Goal: Task Accomplishment & Management: Use online tool/utility

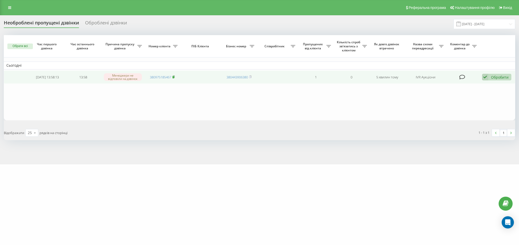
click at [174, 77] on rect at bounding box center [174, 77] width 2 height 2
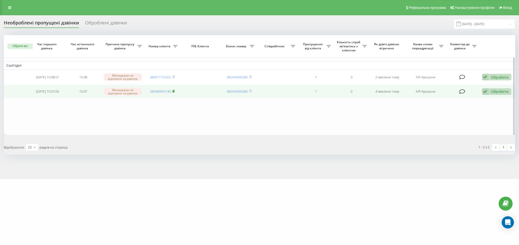
click at [175, 90] on icon at bounding box center [174, 91] width 2 height 3
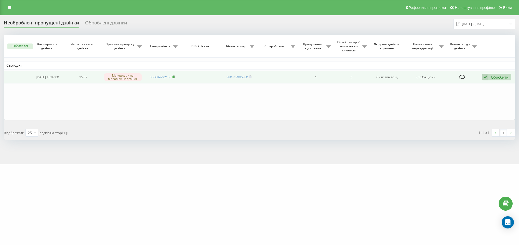
click at [175, 77] on icon at bounding box center [174, 76] width 2 height 3
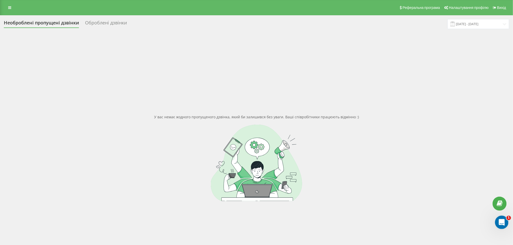
click at [501, 222] on icon "Відкрити програму для спілкування Intercom" at bounding box center [501, 222] width 8 height 8
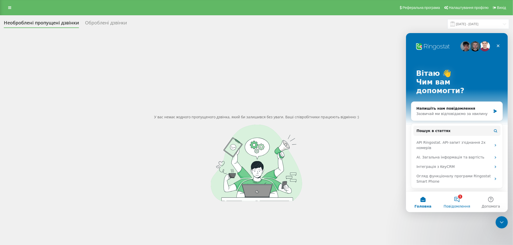
click at [462, 201] on button "1 Повідомлення" at bounding box center [457, 202] width 34 height 20
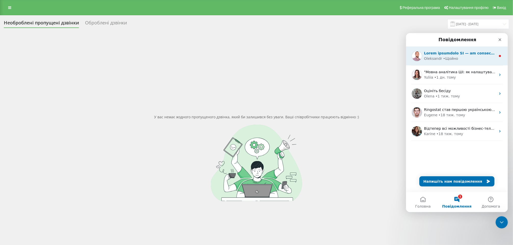
click at [446, 57] on div "• Щойно" at bounding box center [450, 58] width 15 height 5
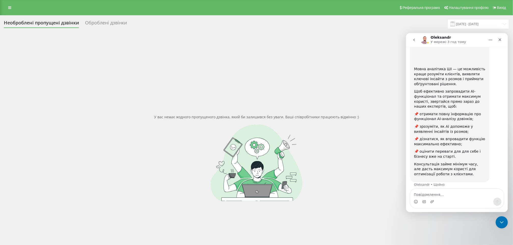
scroll to position [56, 0]
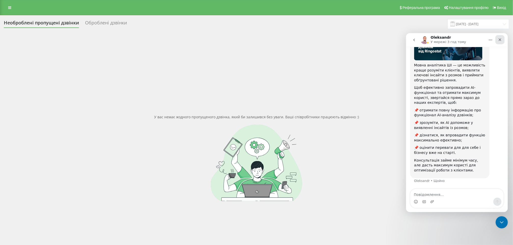
click at [500, 42] on div "Закрити" at bounding box center [499, 39] width 9 height 9
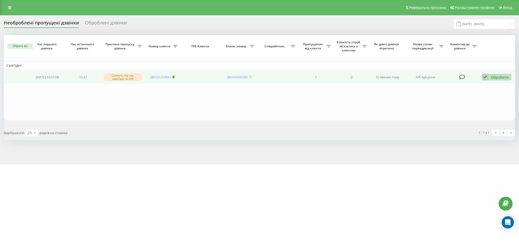
click at [174, 76] on rect at bounding box center [174, 77] width 2 height 2
click at [496, 79] on div "Обробити" at bounding box center [500, 77] width 18 height 5
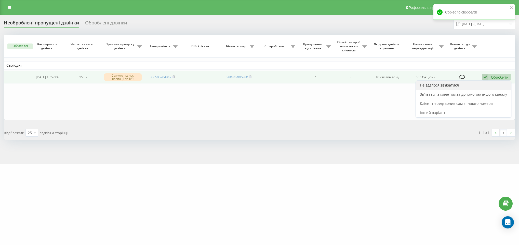
click at [443, 88] on span "Не вдалося зв'язатися" at bounding box center [439, 85] width 39 height 5
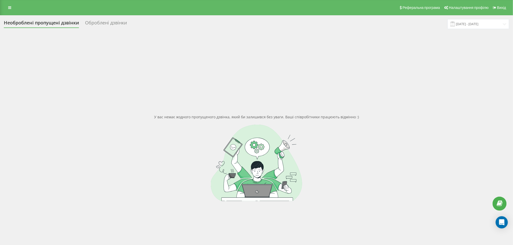
click at [5, 6] on div "Реферальна програма Налаштування профілю Вихід" at bounding box center [256, 7] width 513 height 15
click at [9, 4] on link at bounding box center [9, 7] width 9 height 7
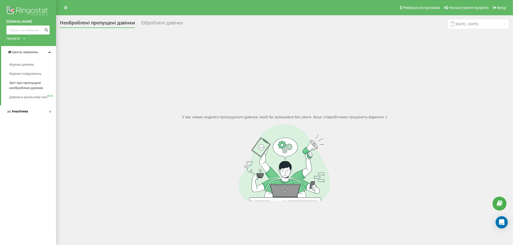
click at [14, 113] on span "Аналiтика" at bounding box center [20, 112] width 16 height 4
click at [21, 77] on span "Співробітники у реальному часі" at bounding box center [28, 79] width 39 height 10
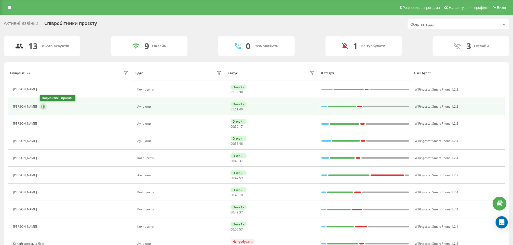
click at [43, 107] on icon at bounding box center [43, 107] width 4 height 4
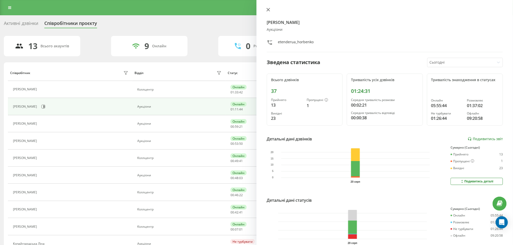
click at [268, 10] on icon at bounding box center [268, 9] width 3 height 3
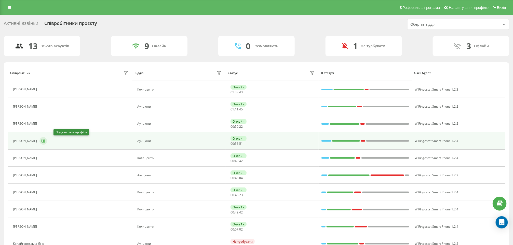
click at [47, 140] on button at bounding box center [44, 141] width 8 height 8
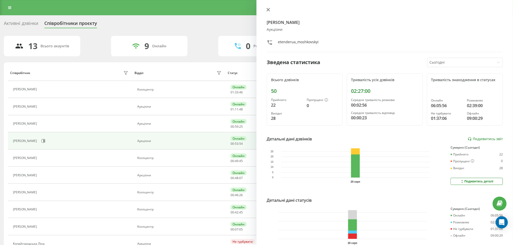
click at [268, 9] on icon at bounding box center [268, 9] width 3 height 3
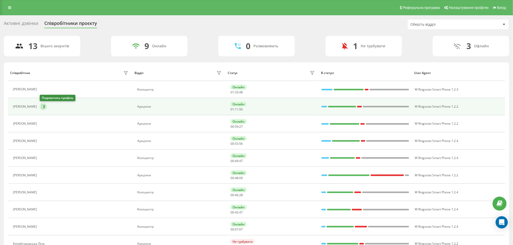
click at [42, 109] on icon at bounding box center [43, 107] width 4 height 4
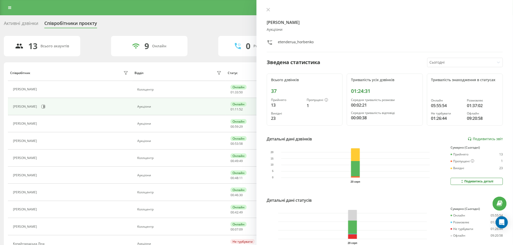
click at [266, 9] on button at bounding box center [268, 10] width 7 height 5
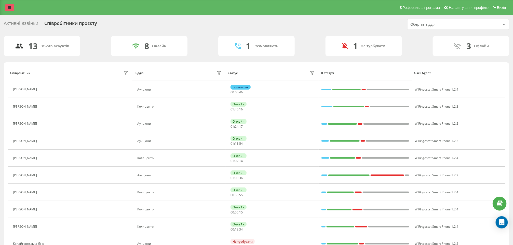
click at [7, 7] on link at bounding box center [9, 7] width 9 height 7
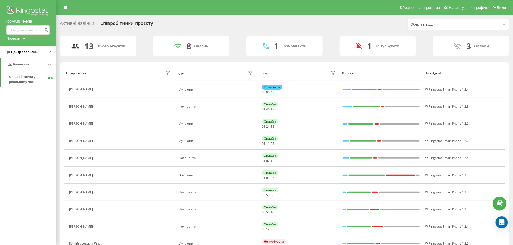
click at [43, 48] on link "Центр звернень" at bounding box center [28, 52] width 56 height 12
click at [25, 87] on span "Звіт про пропущені необроблені дзвінки" at bounding box center [31, 86] width 44 height 10
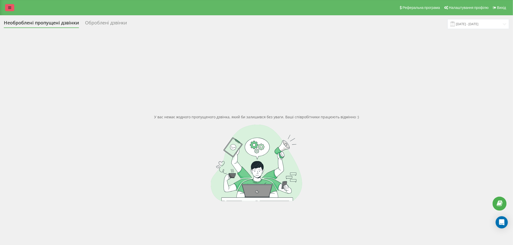
click at [7, 7] on link at bounding box center [9, 7] width 9 height 7
click at [3, 10] on div "Реферальна програма Налаштування профілю Вихід" at bounding box center [256, 7] width 513 height 15
drag, startPoint x: 14, startPoint y: 3, endPoint x: 6, endPoint y: 6, distance: 8.9
click at [14, 3] on div "Реферальна програма Налаштування профілю Вихід" at bounding box center [256, 7] width 513 height 15
click at [5, 6] on link at bounding box center [9, 7] width 9 height 7
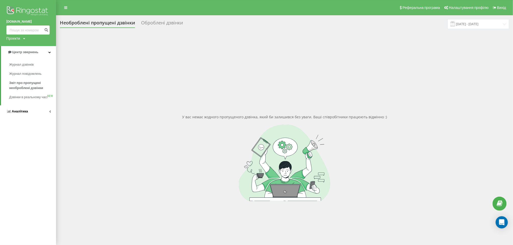
click at [16, 118] on link "Аналiтика" at bounding box center [28, 112] width 56 height 12
click at [29, 81] on span "Співробітники у реальному часі" at bounding box center [28, 79] width 39 height 10
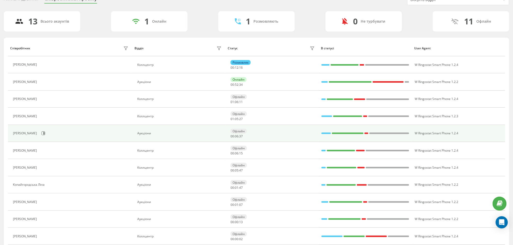
scroll to position [38, 0]
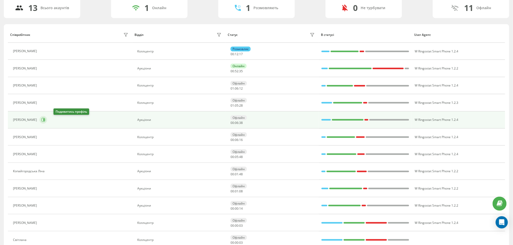
click at [45, 120] on icon at bounding box center [43, 120] width 4 height 4
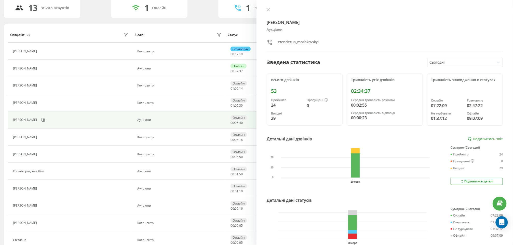
click at [266, 6] on div "[PERSON_NAME] Аукціони etenderua_moshkovskyi Зведена статистика Сьогодні Всього…" at bounding box center [385, 122] width 257 height 245
click at [269, 8] on div "[PERSON_NAME] Аукціони etenderua_moshkovskyi Зведена статистика Сьогодні Всього…" at bounding box center [385, 122] width 257 height 245
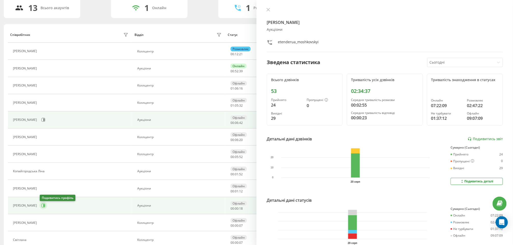
click at [45, 207] on button at bounding box center [44, 206] width 8 height 8
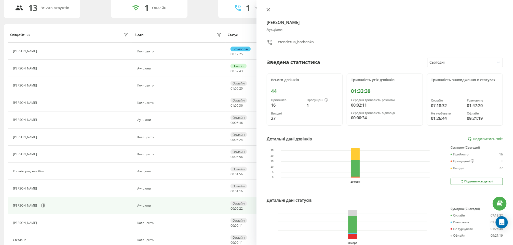
click at [268, 9] on icon at bounding box center [269, 10] width 4 height 4
